Goal: Book appointment/travel/reservation

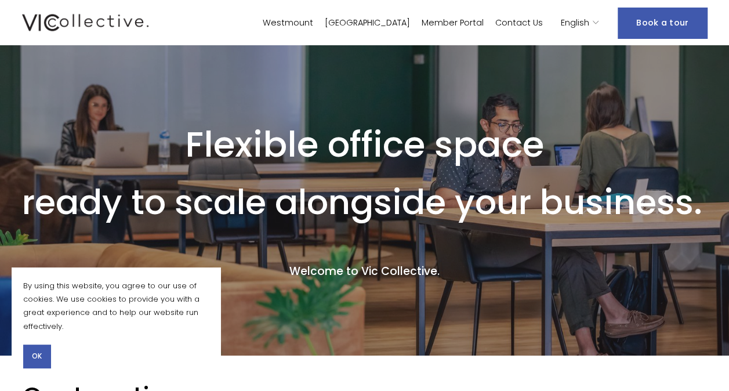
click at [313, 24] on link "Westmount" at bounding box center [288, 22] width 50 height 17
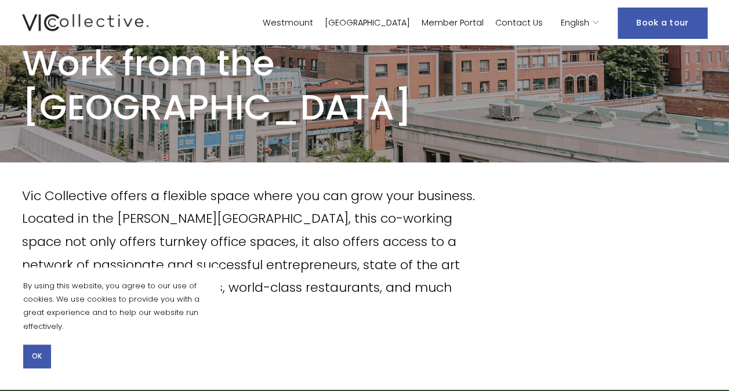
scroll to position [90, 0]
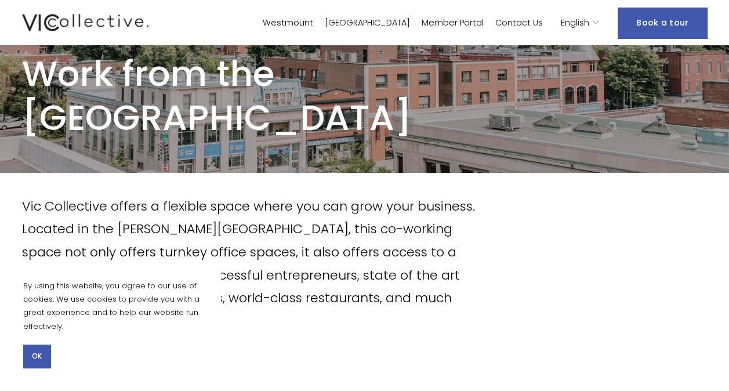
click at [575, 21] on span "English" at bounding box center [574, 22] width 28 height 15
click at [586, 23] on span "English" at bounding box center [574, 22] width 28 height 15
click at [599, 24] on icon "language picker" at bounding box center [595, 23] width 8 height 8
click at [569, 19] on span "English" at bounding box center [574, 22] width 28 height 15
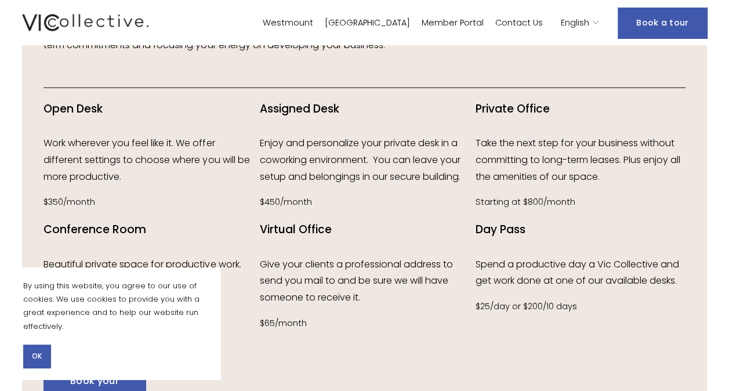
scroll to position [1313, 0]
click at [302, 157] on p "Enjoy and personalize your private desk in a coworking environment. You can lea…" at bounding box center [364, 159] width 209 height 50
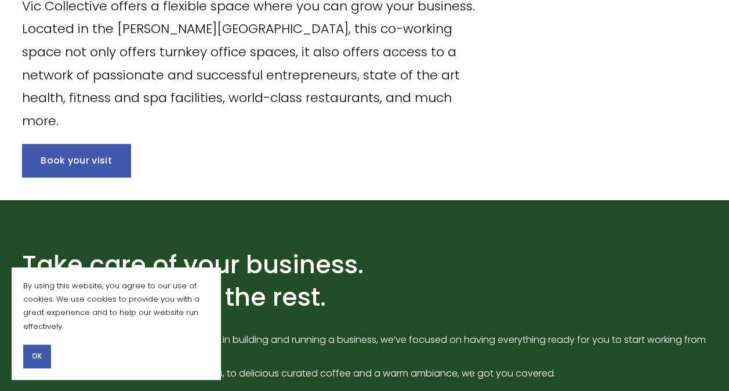
scroll to position [291, 0]
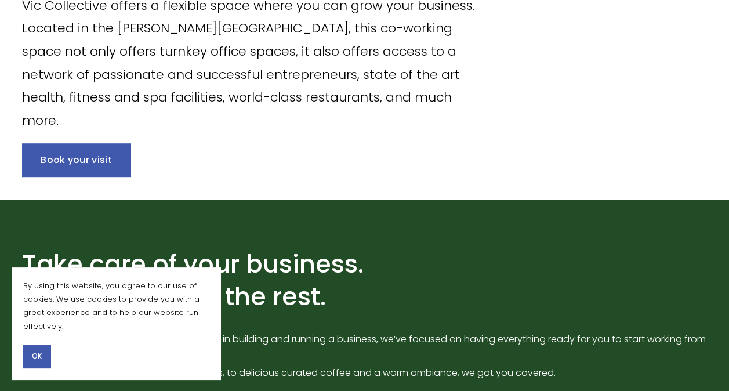
click at [54, 163] on link "Book your visit" at bounding box center [76, 159] width 108 height 33
click at [114, 159] on link "Book your visit" at bounding box center [76, 159] width 108 height 33
